Goal: Task Accomplishment & Management: Manage account settings

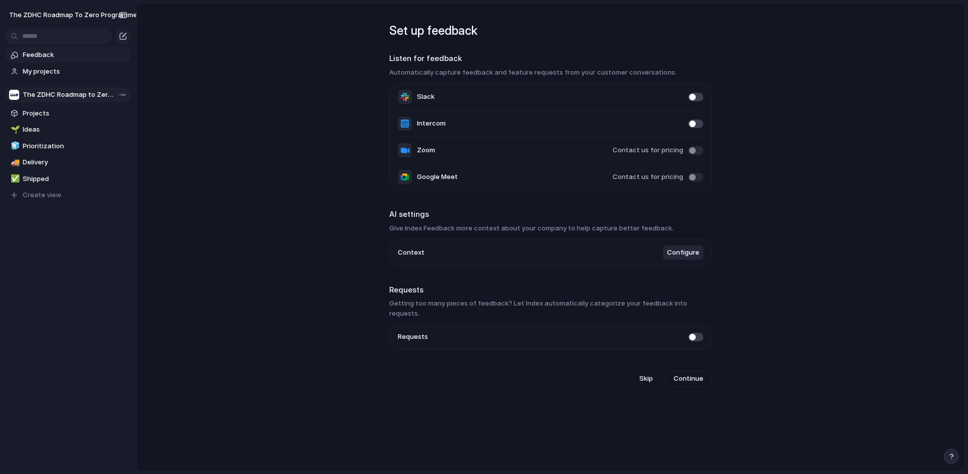
click at [247, 110] on div "Team settings Copy link Add members" at bounding box center [484, 237] width 968 height 474
click at [35, 112] on span "Projects" at bounding box center [75, 113] width 105 height 10
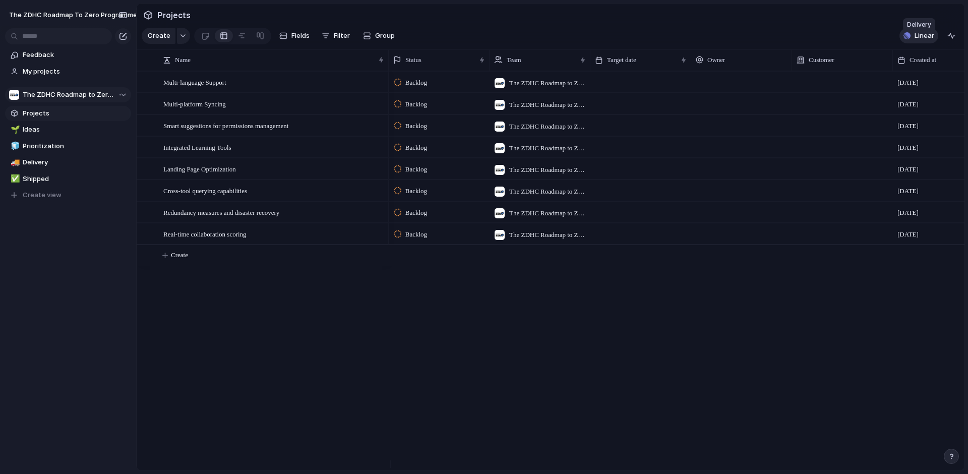
click at [922, 40] on span "Linear" at bounding box center [925, 36] width 20 height 10
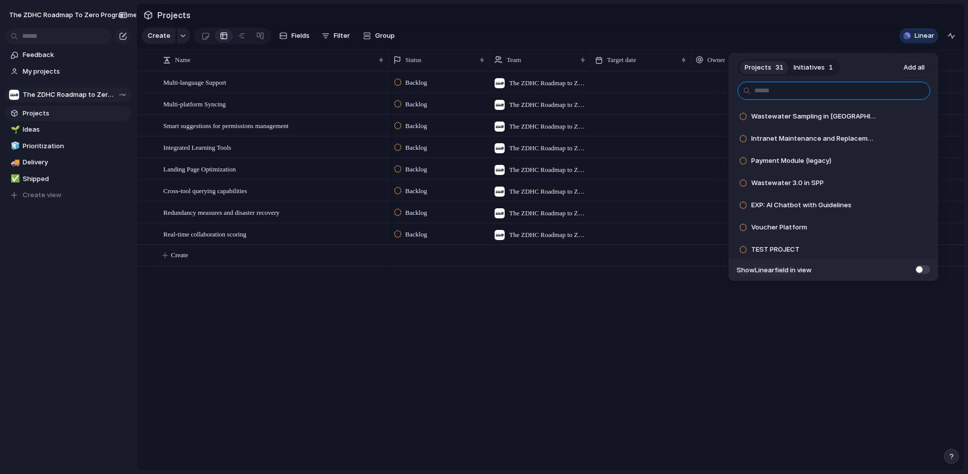
click at [807, 87] on input "text" at bounding box center [834, 91] width 193 height 18
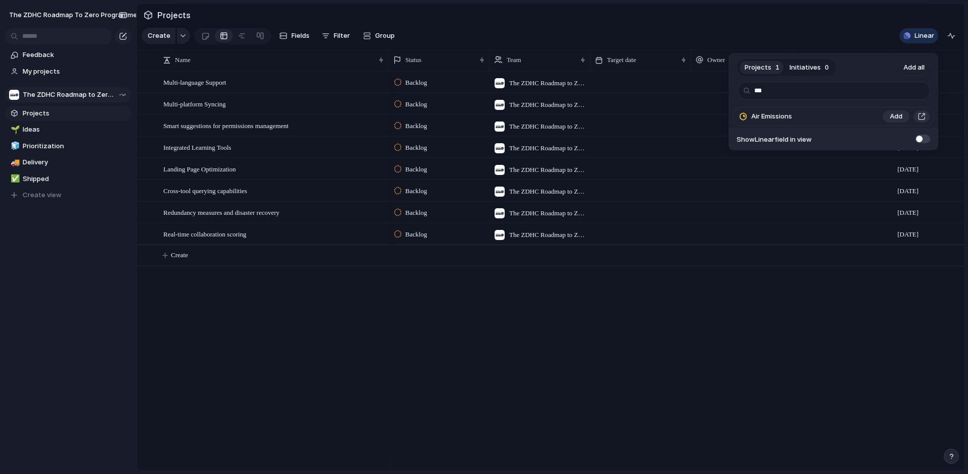
click at [806, 112] on div "Air Emissions" at bounding box center [805, 116] width 144 height 20
click at [895, 117] on span "Add" at bounding box center [896, 116] width 13 height 10
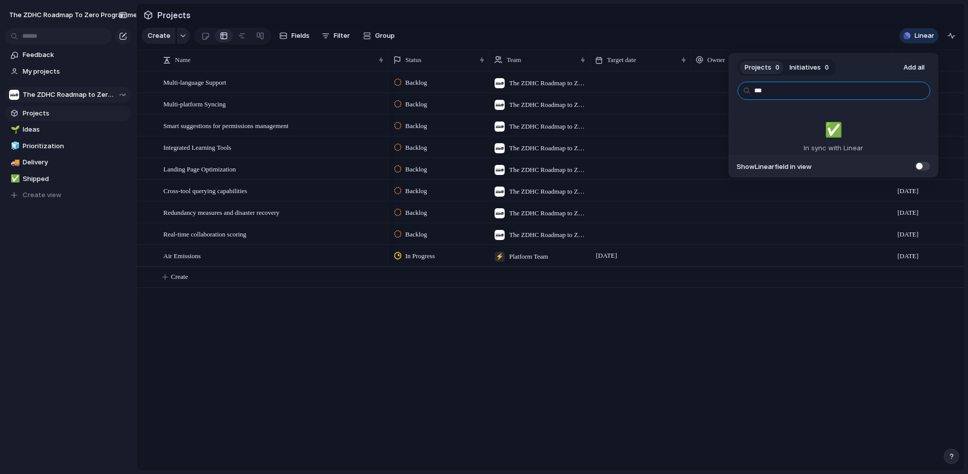
click at [847, 96] on input "***" at bounding box center [834, 91] width 193 height 18
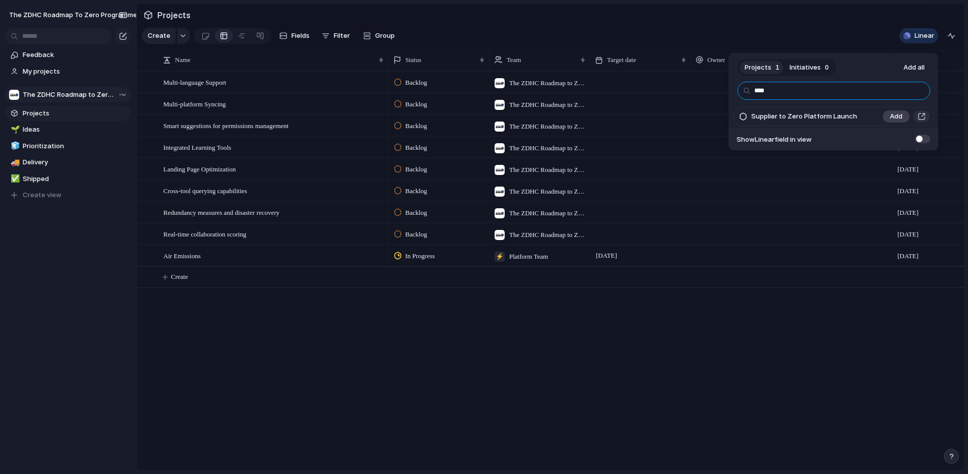
type input "****"
click at [891, 115] on span "Add" at bounding box center [896, 116] width 13 height 10
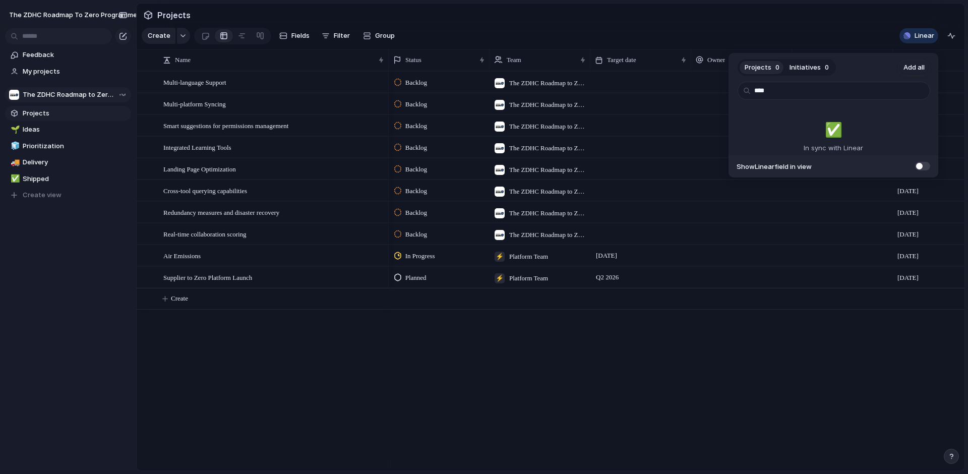
click at [448, 369] on div "Projects 0 Initiatives 0 Add all **** ✅️ In sync with Linear Show Linear field …" at bounding box center [484, 237] width 968 height 474
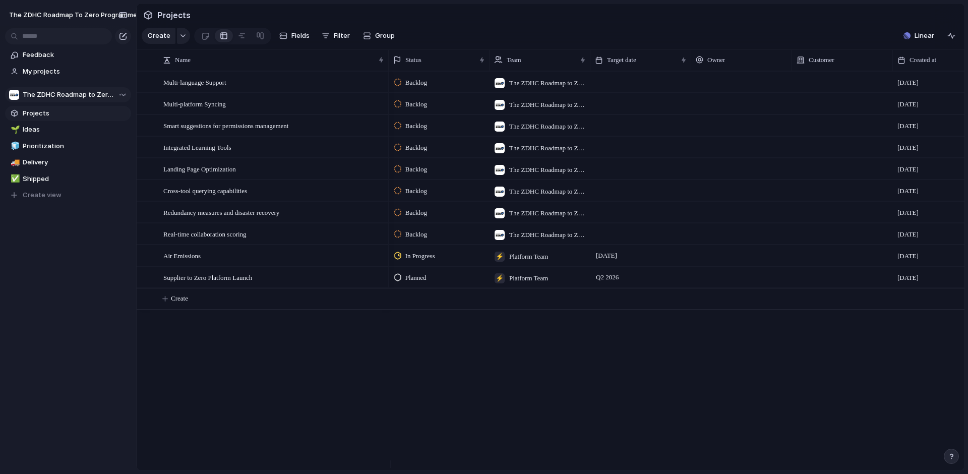
click at [792, 367] on div "Backlog The ZDHC Roadmap to Zero Programme [DATE] Backlog The ZDHC Roadmap to Z…" at bounding box center [677, 270] width 576 height 399
click at [27, 69] on span "My projects" at bounding box center [75, 72] width 105 height 10
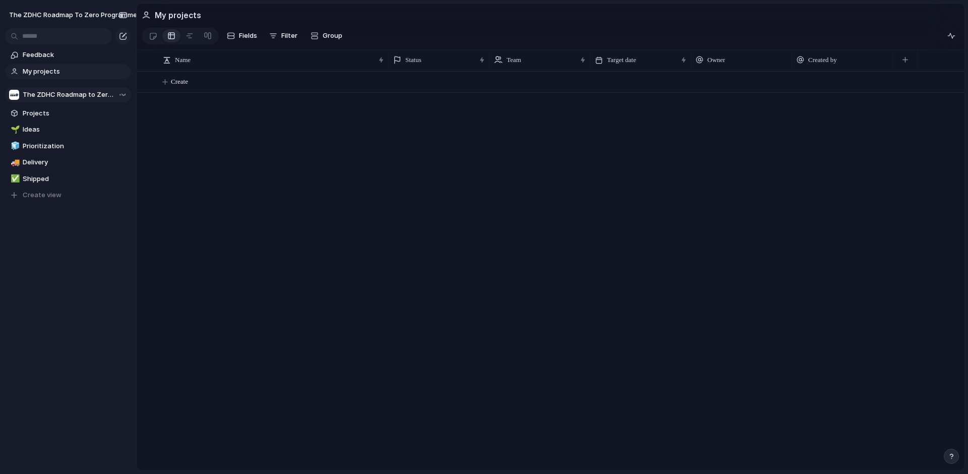
click at [47, 102] on section "The ZDHC Roadmap to Zero Programme Projects 🌱 Ideas 🧊 Prioritization 🚚 Delivery…" at bounding box center [68, 141] width 136 height 124
click at [45, 111] on span "Projects" at bounding box center [75, 113] width 105 height 10
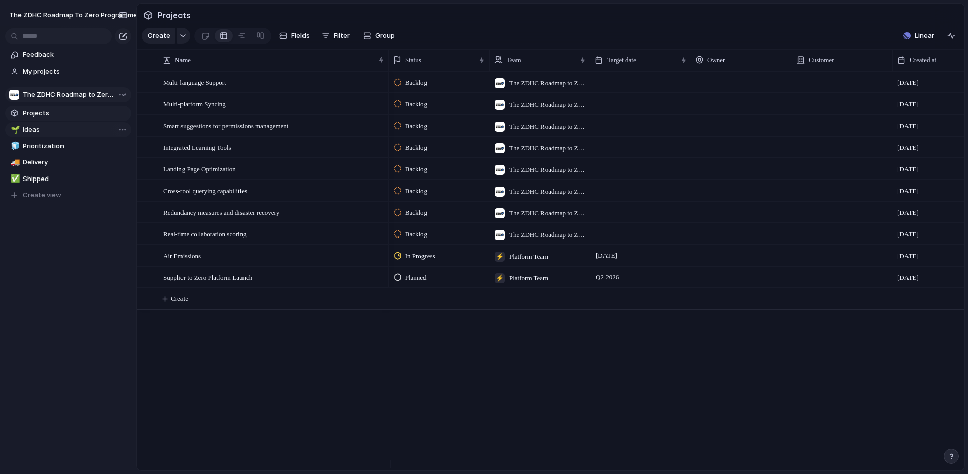
click at [45, 131] on span "Ideas" at bounding box center [75, 130] width 105 height 10
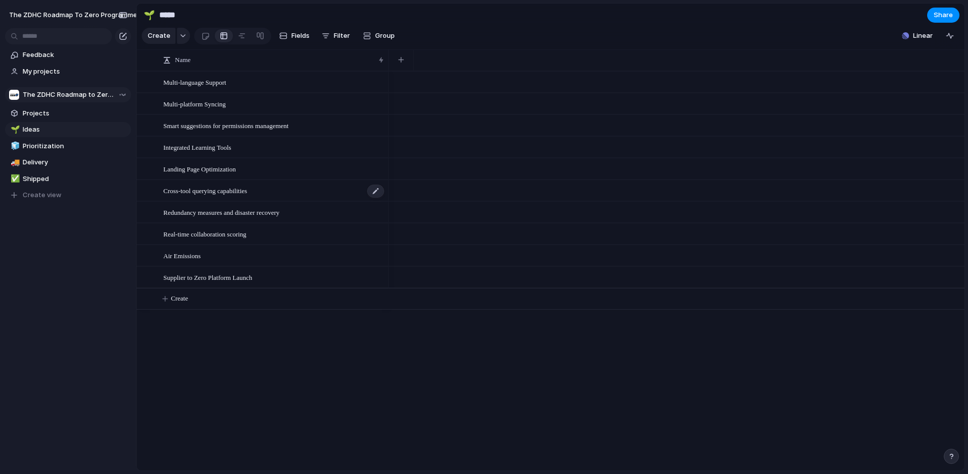
click at [221, 196] on span "Cross-tool querying capabilities" at bounding box center [205, 191] width 84 height 12
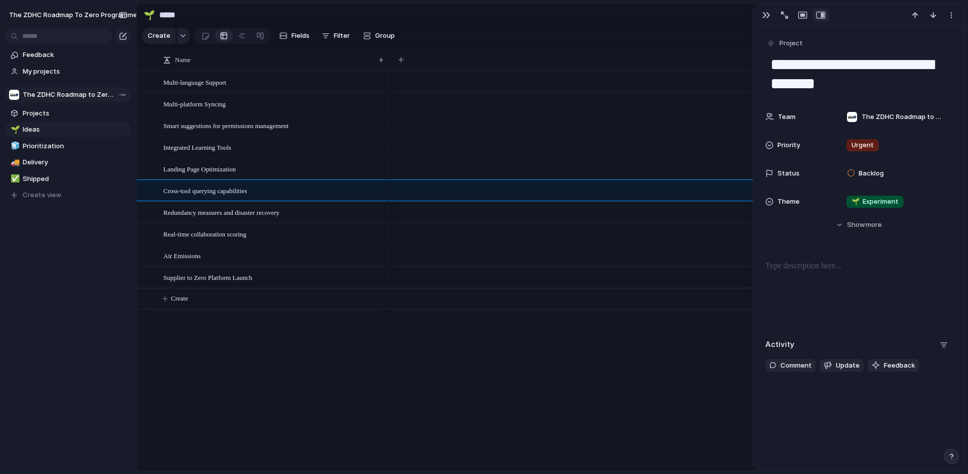
click at [940, 342] on div "button" at bounding box center [944, 345] width 8 height 8
click at [938, 342] on div "Comments Updates Changes Feedback" at bounding box center [484, 237] width 968 height 474
click at [212, 283] on span "Supplier to Zero Platform Launch" at bounding box center [207, 277] width 89 height 12
type textarea "**********"
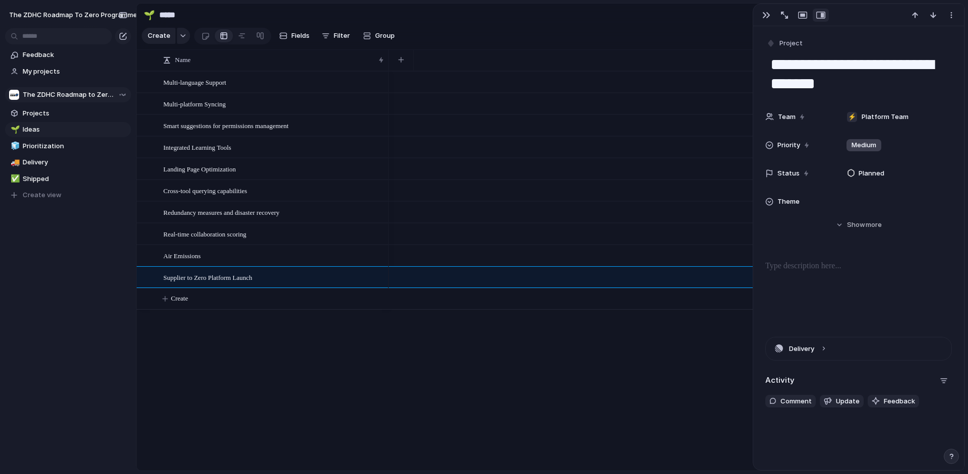
click at [445, 363] on div at bounding box center [677, 270] width 576 height 399
click at [147, 36] on button "Create" at bounding box center [159, 36] width 34 height 16
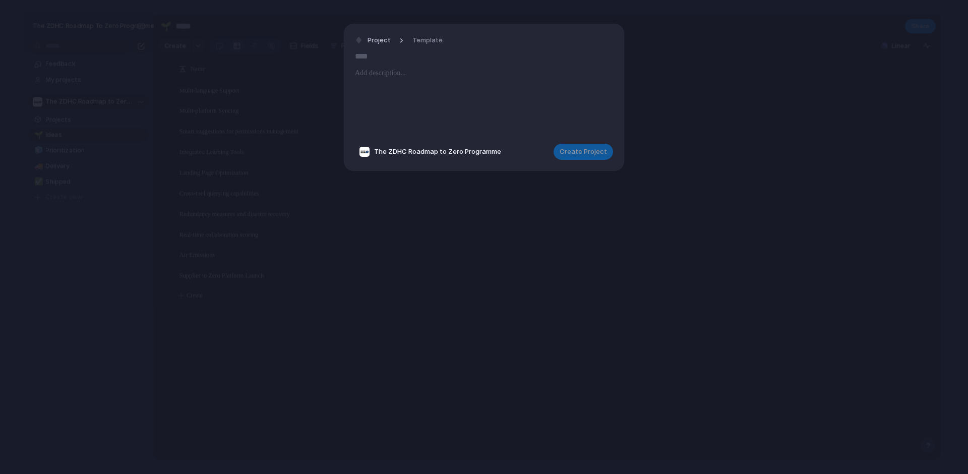
click at [385, 152] on span "The ZDHC Roadmap to Zero Programme" at bounding box center [437, 152] width 127 height 10
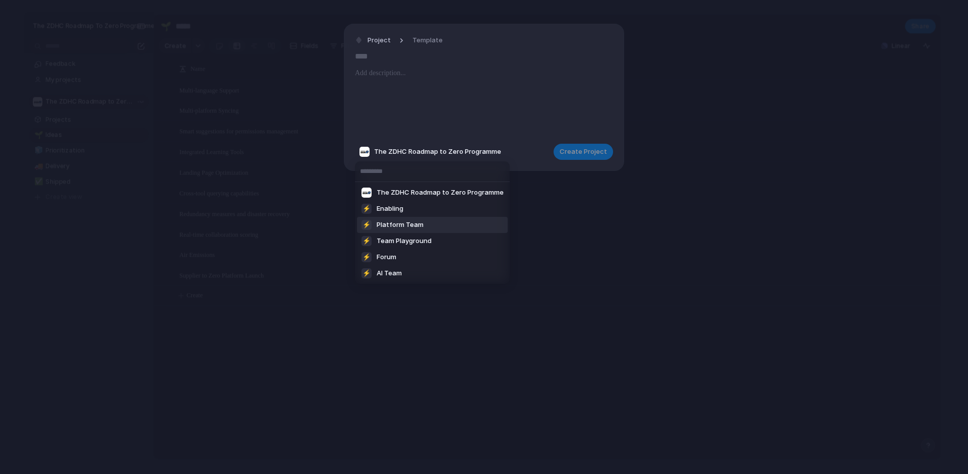
click at [410, 223] on span "Platform Team" at bounding box center [400, 225] width 47 height 10
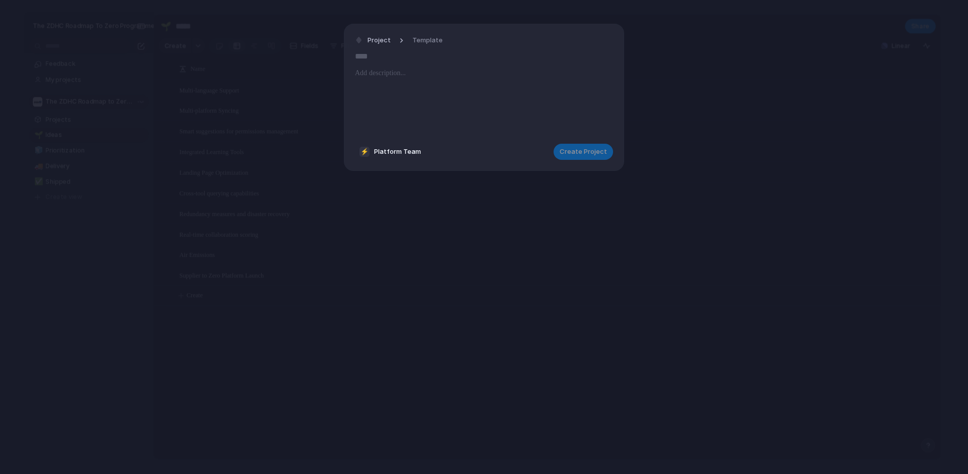
click at [409, 94] on div at bounding box center [484, 101] width 258 height 69
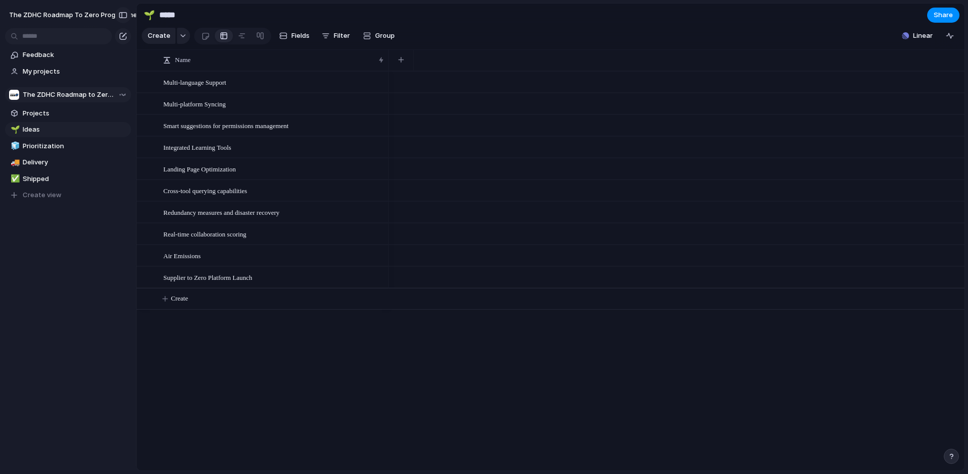
click at [120, 13] on div "button" at bounding box center [123, 15] width 9 height 7
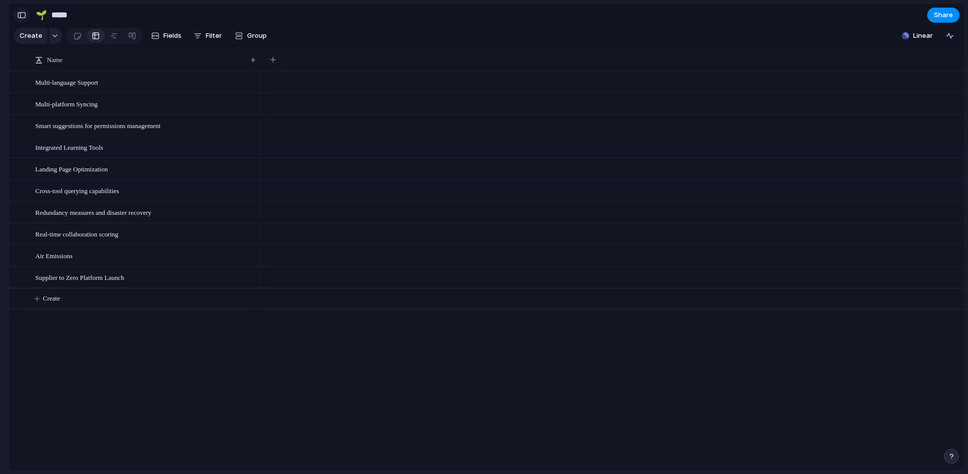
click at [26, 12] on div "button" at bounding box center [21, 15] width 9 height 7
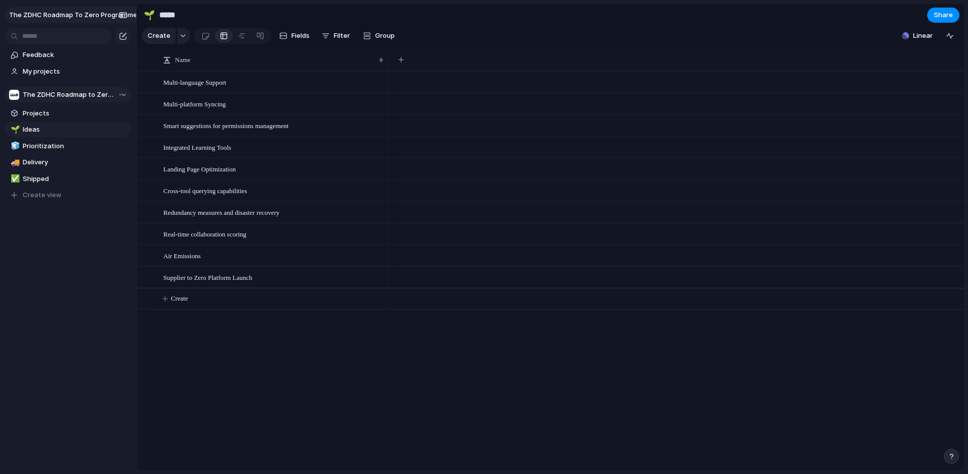
click at [41, 18] on span "The ZDHC Roadmap to Zero Programme" at bounding box center [73, 15] width 128 height 10
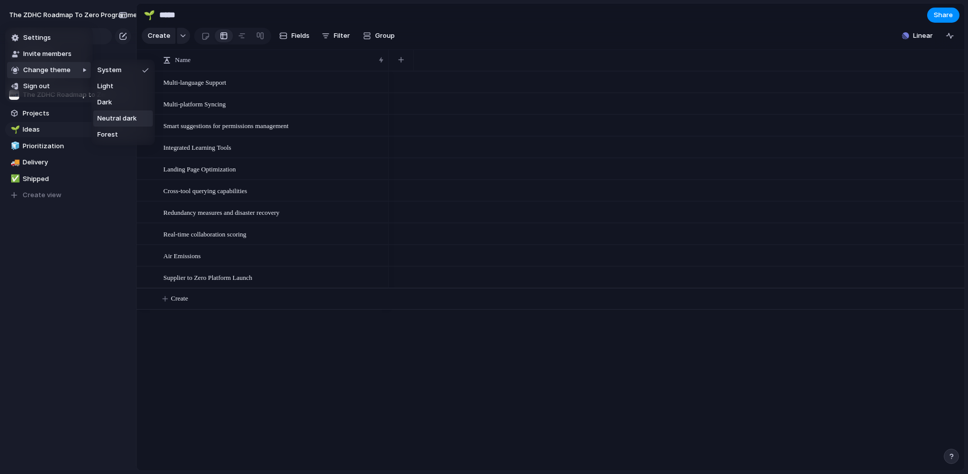
click at [117, 117] on span "Neutral dark" at bounding box center [116, 118] width 39 height 10
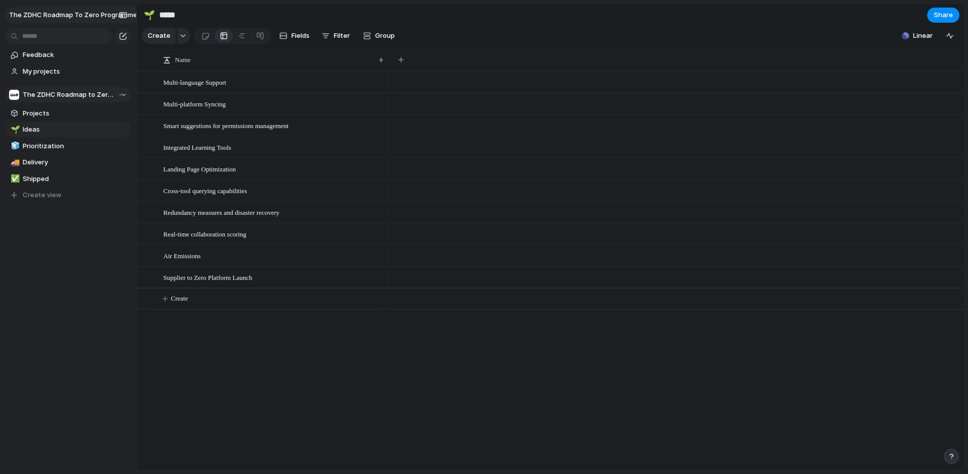
click at [96, 15] on span "The ZDHC Roadmap to Zero Programme" at bounding box center [73, 15] width 128 height 10
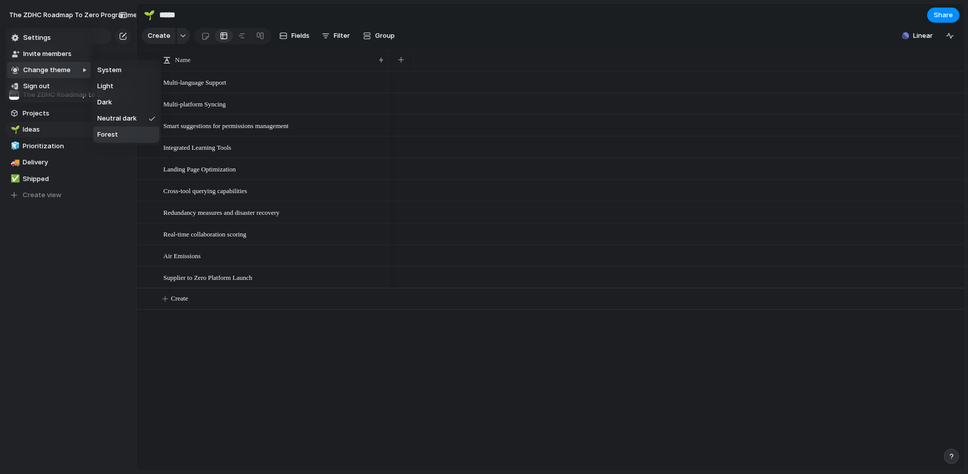
click at [127, 134] on li "Forest" at bounding box center [126, 135] width 66 height 16
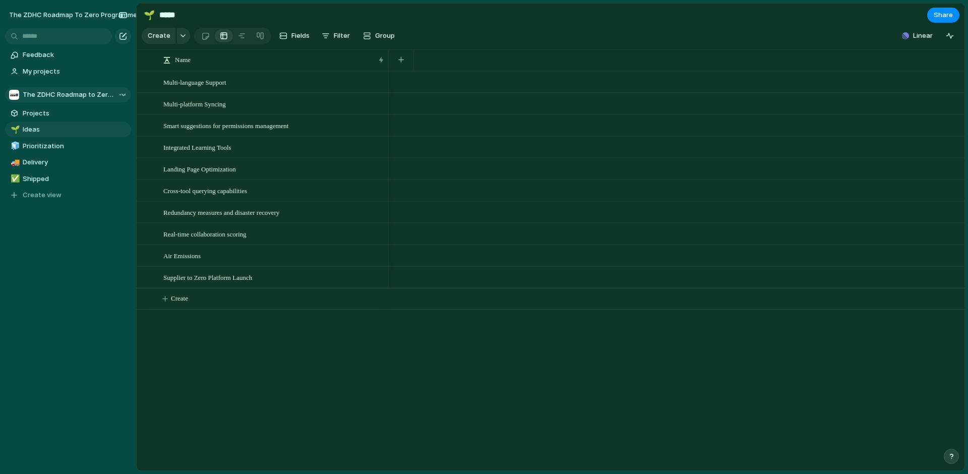
click at [76, 26] on div at bounding box center [68, 35] width 136 height 18
click at [77, 19] on button "The ZDHC Roadmap to Zero Programme" at bounding box center [80, 15] width 150 height 16
click at [39, 34] on span "Settings" at bounding box center [37, 38] width 28 height 10
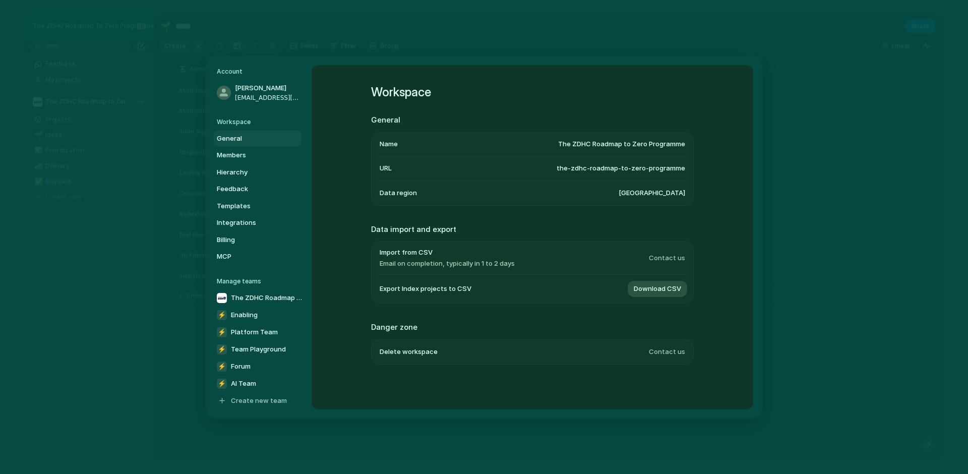
click at [604, 151] on li "Name The ZDHC Roadmap to Zero Programme" at bounding box center [533, 144] width 306 height 24
click at [611, 142] on span "The ZDHC Roadmap to Zero Programme" at bounding box center [621, 144] width 127 height 10
click at [522, 138] on li "Name The ZDHC Roadmap to Zero Programme" at bounding box center [533, 144] width 306 height 24
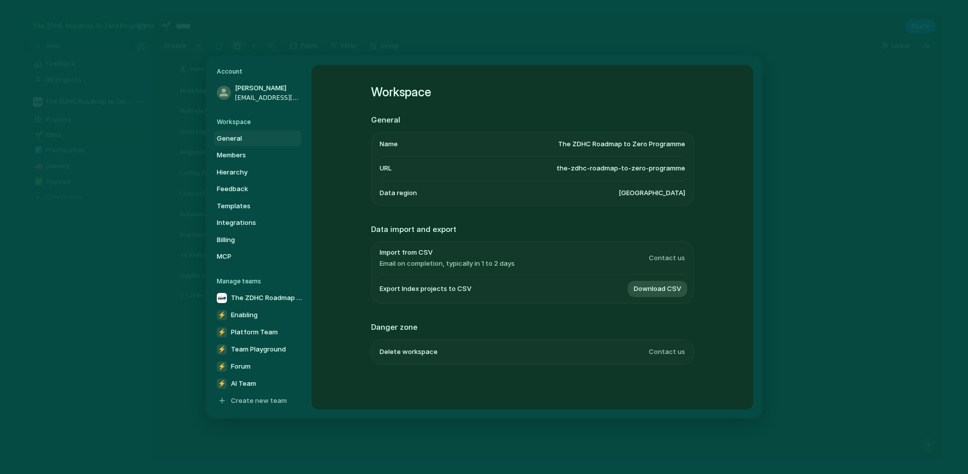
click at [658, 195] on span "[GEOGRAPHIC_DATA]" at bounding box center [652, 193] width 67 height 10
click at [668, 193] on span "[GEOGRAPHIC_DATA]" at bounding box center [652, 193] width 67 height 10
click at [250, 125] on h5 "Workspace" at bounding box center [259, 121] width 85 height 9
click at [231, 160] on link "Members" at bounding box center [258, 155] width 88 height 16
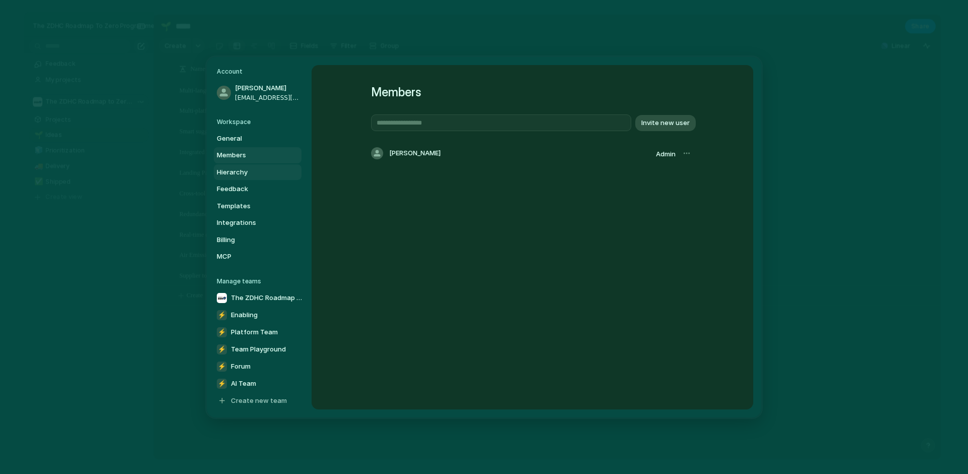
click at [233, 170] on span "Hierarchy" at bounding box center [249, 172] width 65 height 10
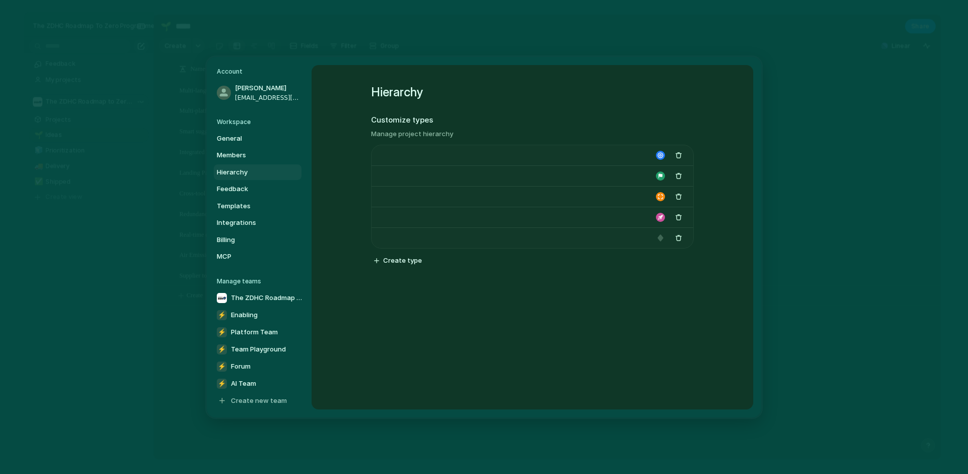
type input "****"
type input "*******"
type input "**********"
type input "******"
type input "*******"
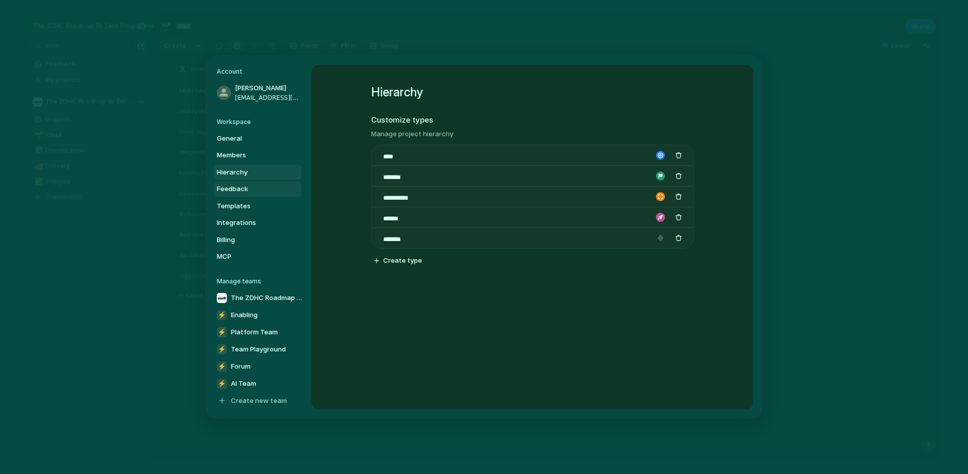
click at [246, 182] on link "Feedback" at bounding box center [258, 189] width 88 height 16
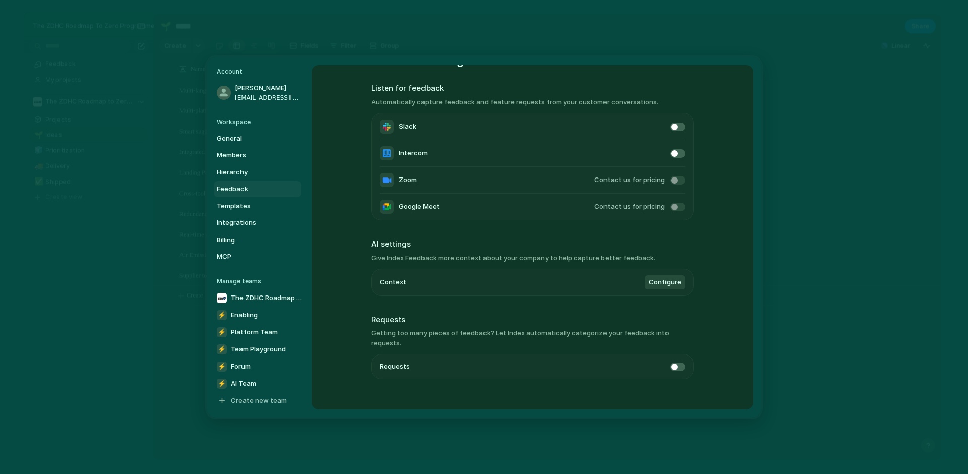
scroll to position [37, 0]
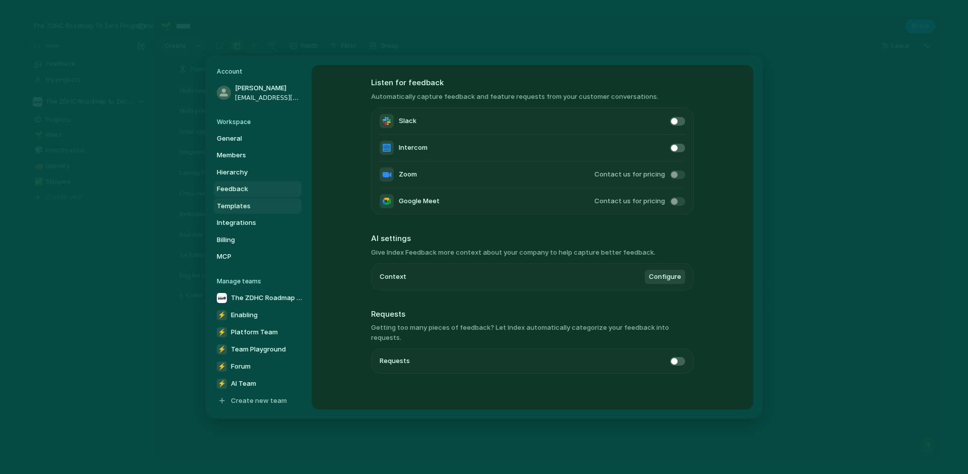
click at [241, 204] on span "Templates" at bounding box center [249, 206] width 65 height 10
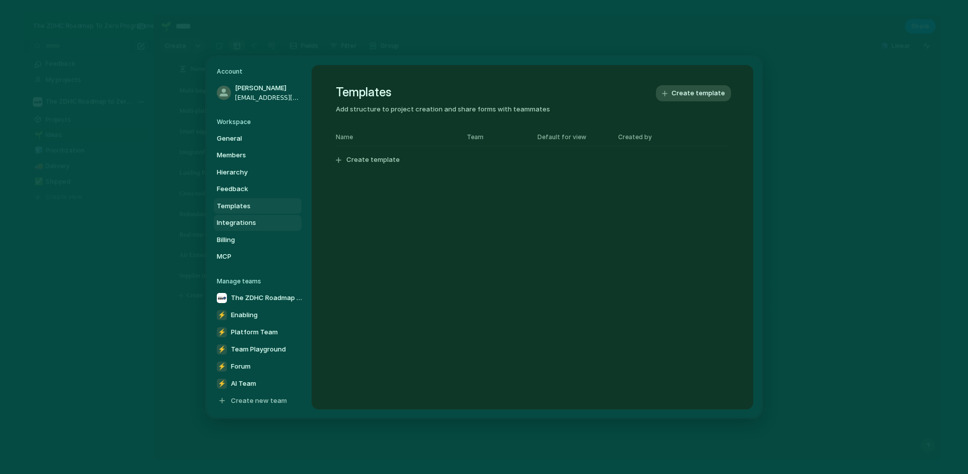
click at [242, 218] on span "Integrations" at bounding box center [249, 223] width 65 height 10
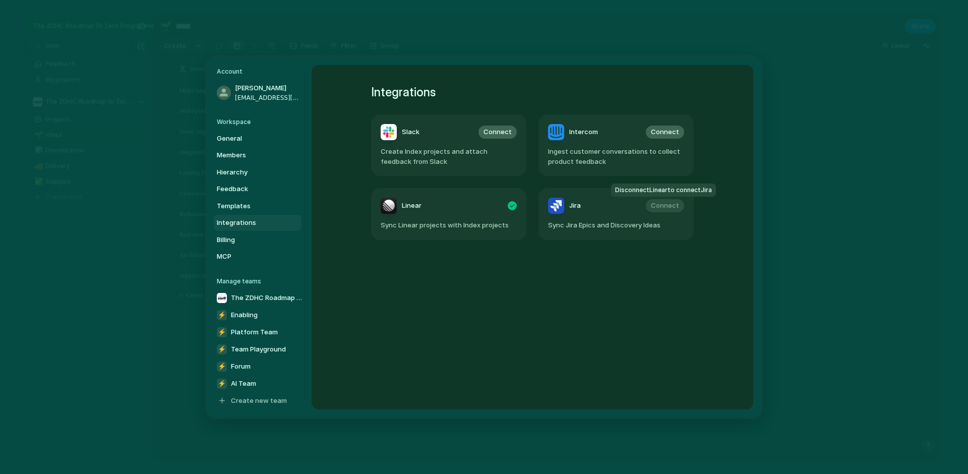
click at [663, 206] on div "Connect" at bounding box center [665, 205] width 38 height 13
click at [231, 246] on link "Billing" at bounding box center [258, 240] width 88 height 16
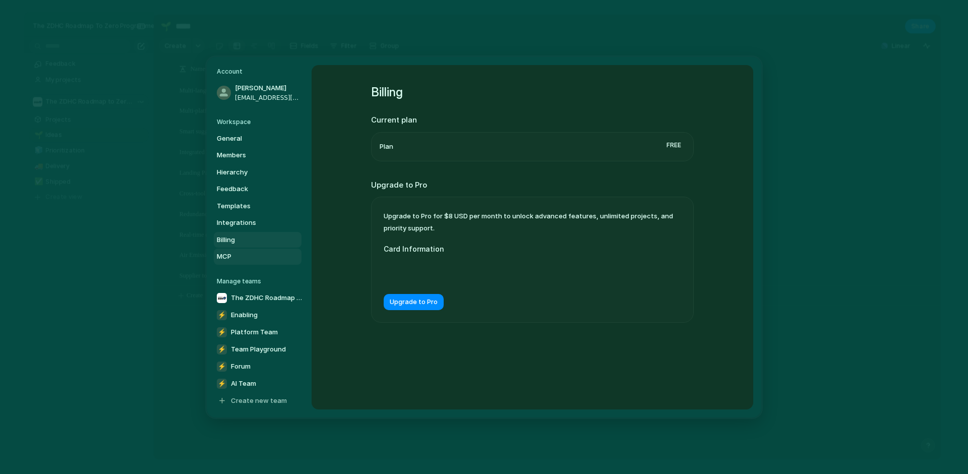
click at [233, 252] on span "MCP" at bounding box center [249, 257] width 65 height 10
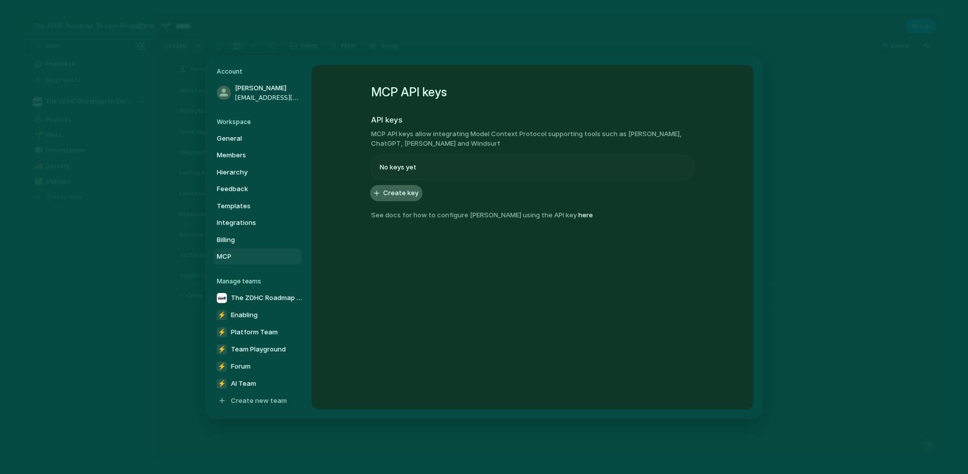
click at [388, 195] on span "Create key" at bounding box center [400, 193] width 35 height 10
click at [665, 234] on div "MCP API keys API keys MCP API keys allow integrating Model Context Protocol sup…" at bounding box center [532, 162] width 323 height 195
click at [255, 333] on span "Platform Team" at bounding box center [254, 332] width 47 height 10
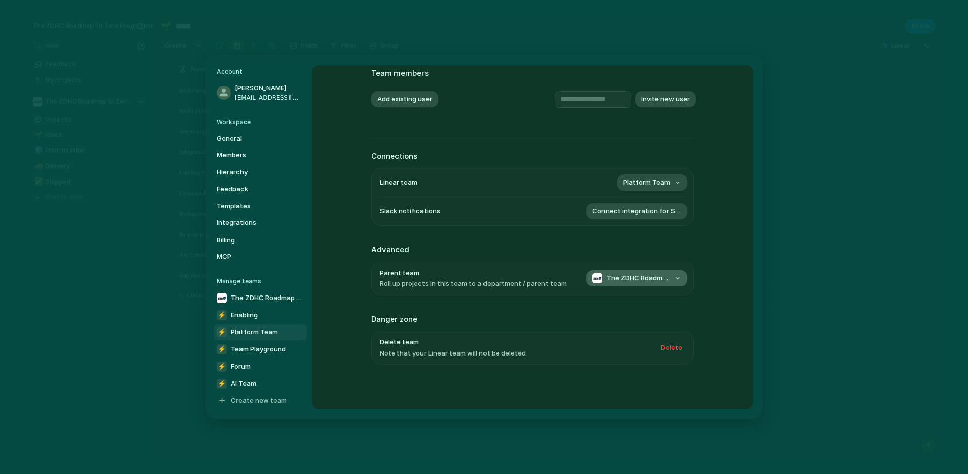
scroll to position [66, 0]
